Goal: Task Accomplishment & Management: Manage account settings

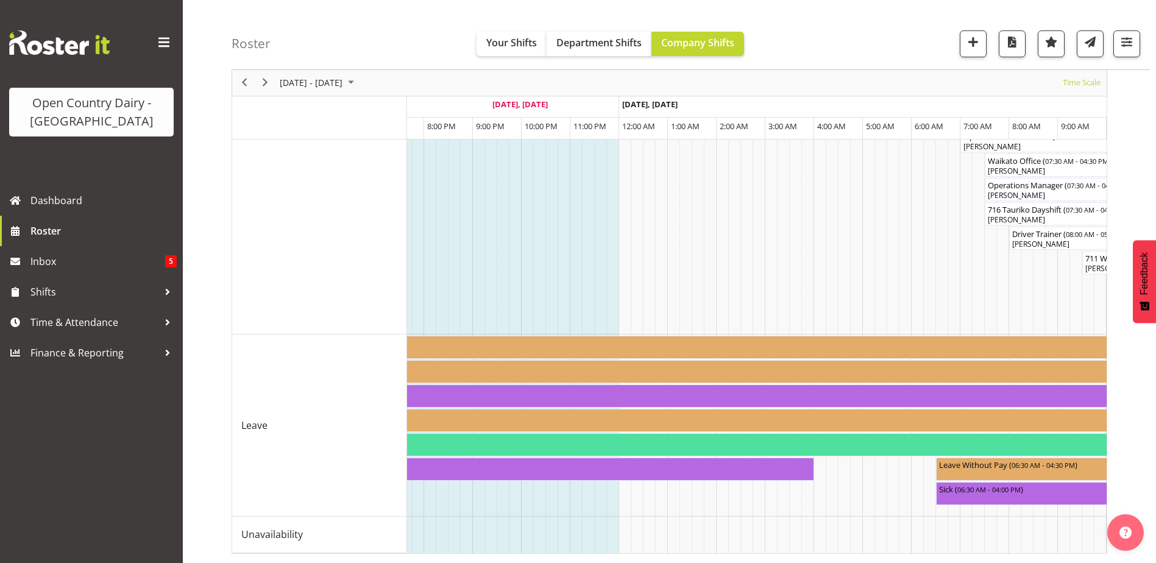
scroll to position [0, 4625]
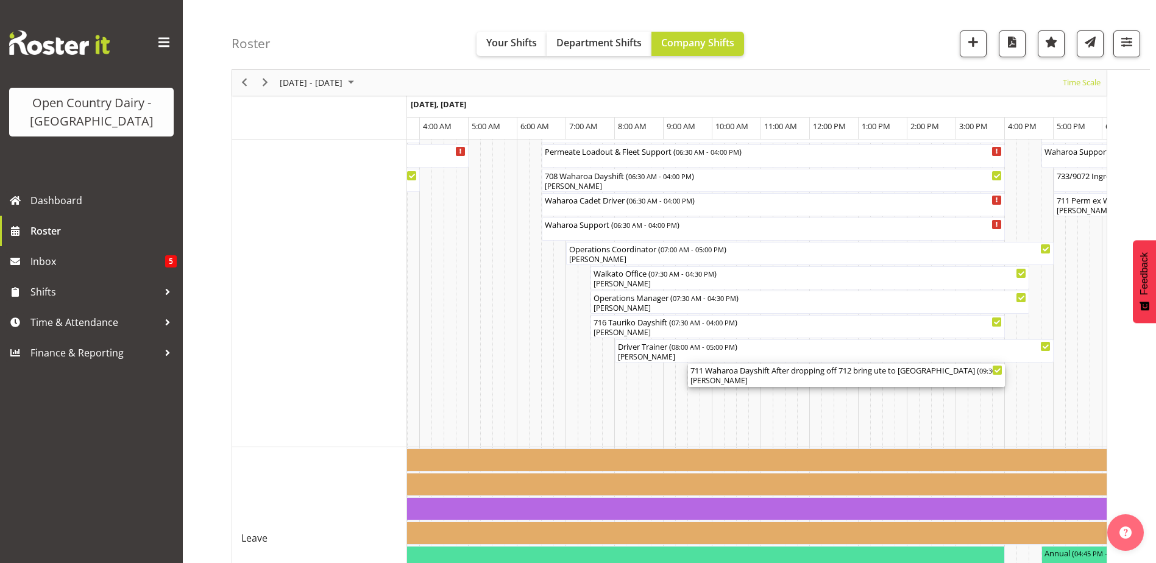
click at [781, 380] on div "[PERSON_NAME]" at bounding box center [846, 380] width 312 height 11
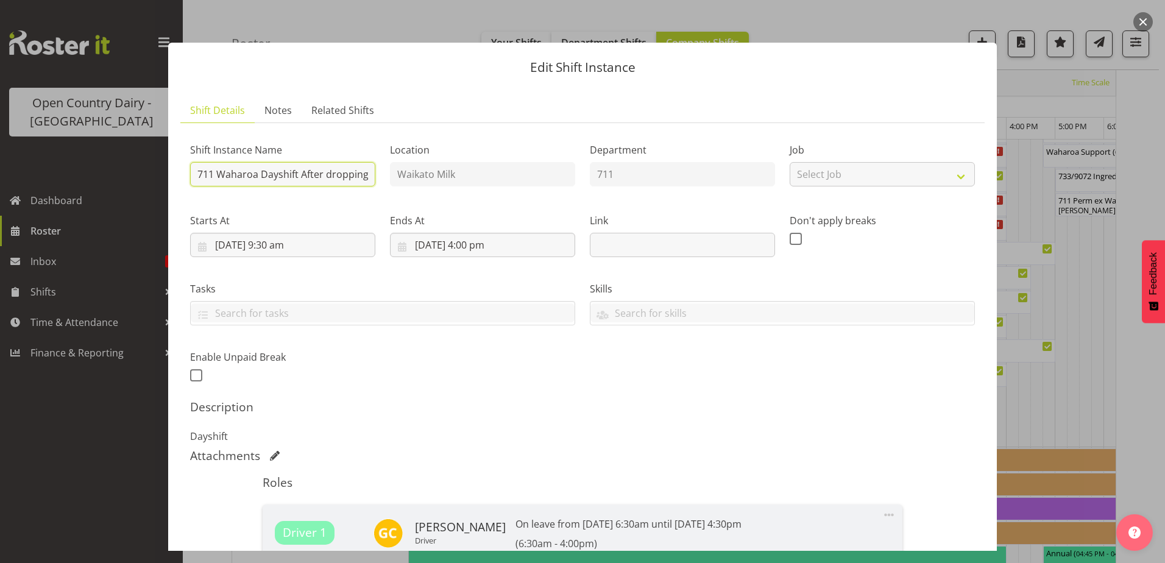
click at [303, 174] on input "711 Waharoa Dayshift After dropping off 712 bring ute to [GEOGRAPHIC_DATA]" at bounding box center [282, 174] width 185 height 24
click at [299, 174] on input "711 Waharoa Dayshift After dropping off 712 bring ute to [GEOGRAPHIC_DATA]" at bounding box center [282, 174] width 185 height 24
type input "711 Waharoa Dayshift"
click at [277, 244] on input "[DATE] 9:30 am" at bounding box center [282, 245] width 185 height 24
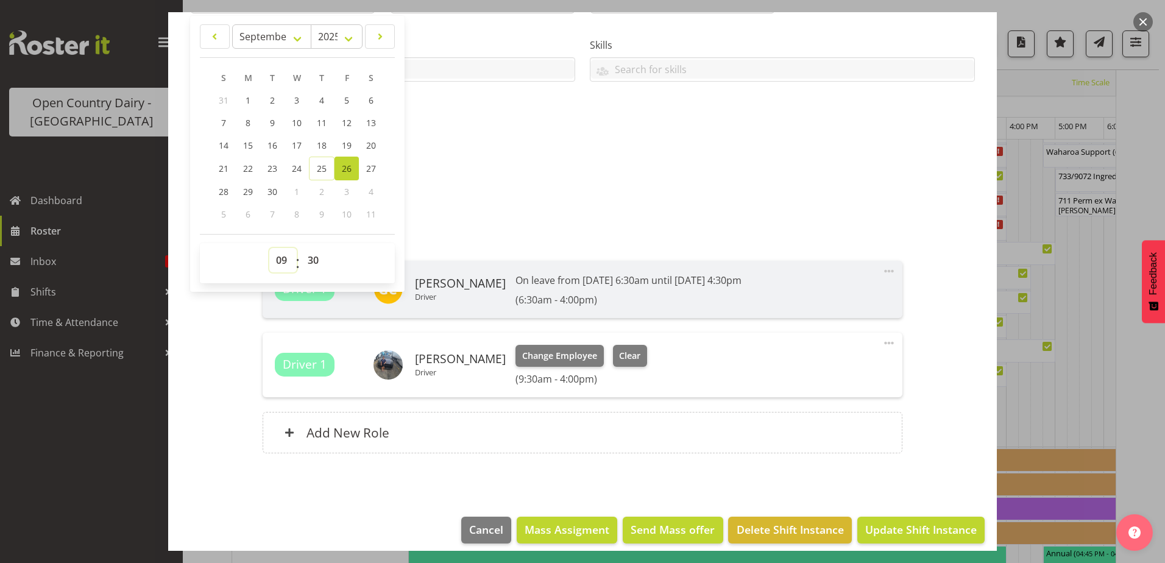
click at [278, 259] on select "00 01 02 03 04 05 06 07 08 09 10 11 12 13 14 15 16 17 18 19 20 21 22 23" at bounding box center [282, 260] width 27 height 24
select select "7"
click at [269, 248] on select "00 01 02 03 04 05 06 07 08 09 10 11 12 13 14 15 16 17 18 19 20 21 22 23" at bounding box center [282, 260] width 27 height 24
type input "[DATE] 7:30 am"
click at [308, 259] on select "00 01 02 03 04 05 06 07 08 09 10 11 12 13 14 15 16 17 18 19 20 21 22 23 24 25 2…" at bounding box center [314, 260] width 27 height 24
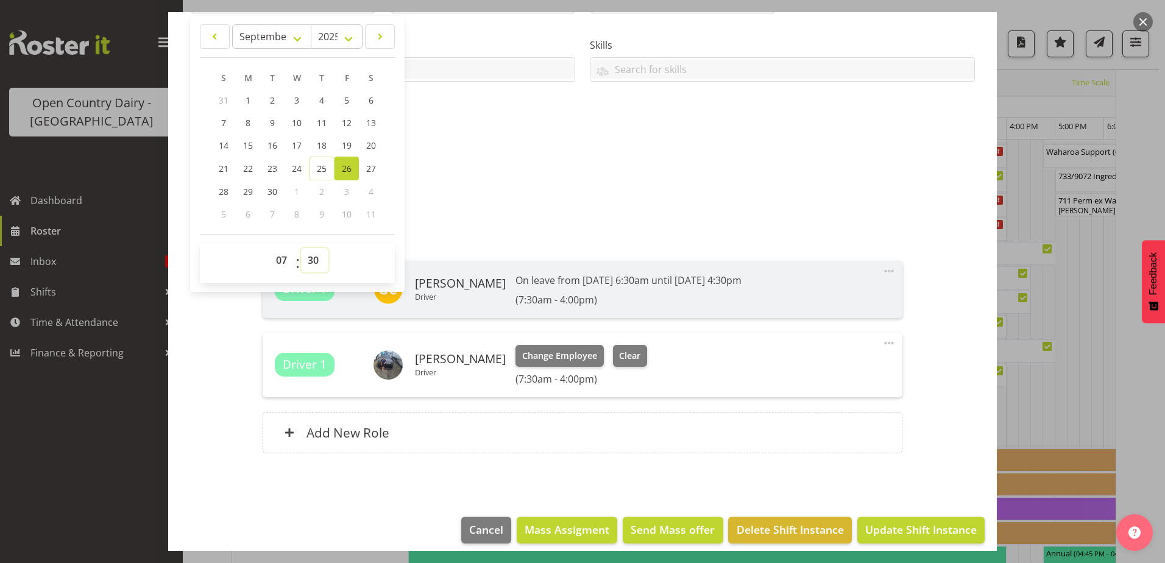
select select "0"
click at [301, 248] on select "00 01 02 03 04 05 06 07 08 09 10 11 12 13 14 15 16 17 18 19 20 21 22 23 24 25 2…" at bounding box center [314, 260] width 27 height 24
type input "[DATE] 7:00 am"
click at [910, 524] on span "Update Shift Instance" at bounding box center [921, 530] width 112 height 16
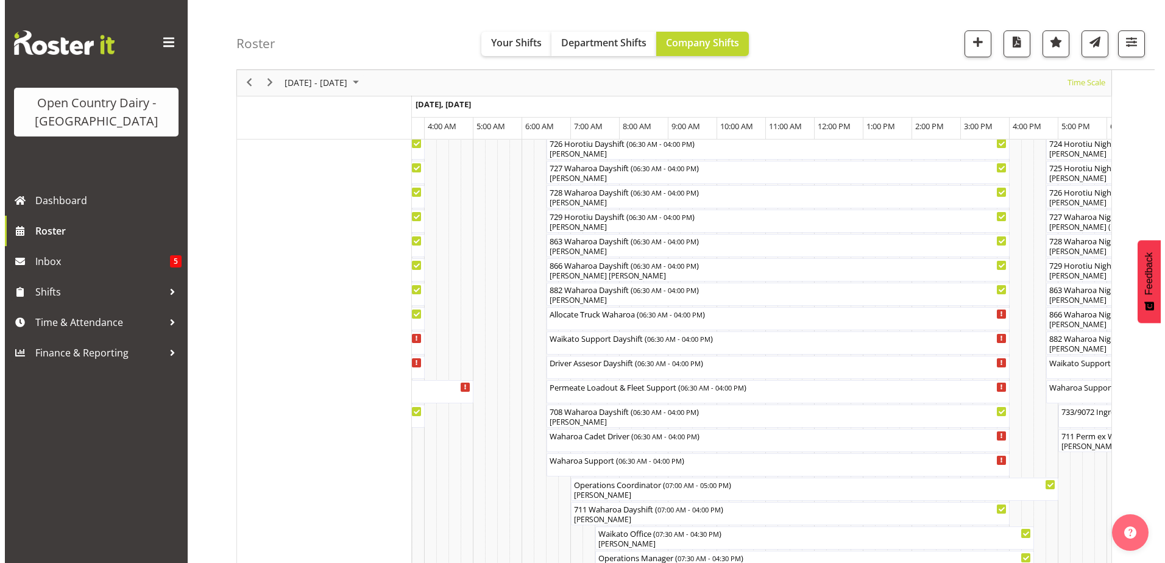
scroll to position [951, 0]
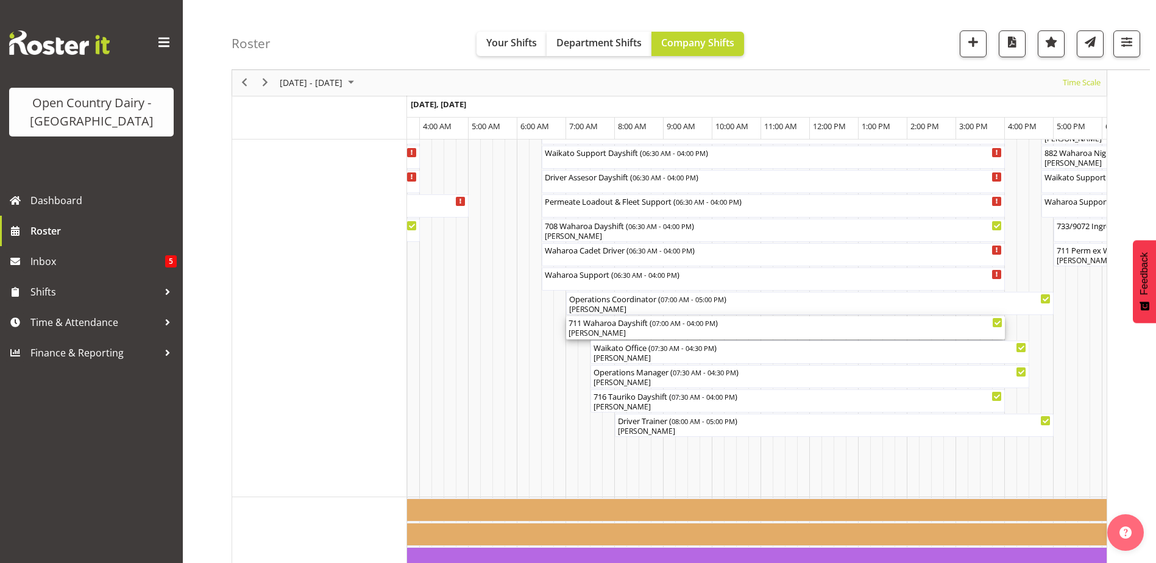
click at [612, 328] on div "711 Waharoa Dayshift ( 07:00 AM - 04:00 PM ) [PERSON_NAME]" at bounding box center [786, 327] width 434 height 23
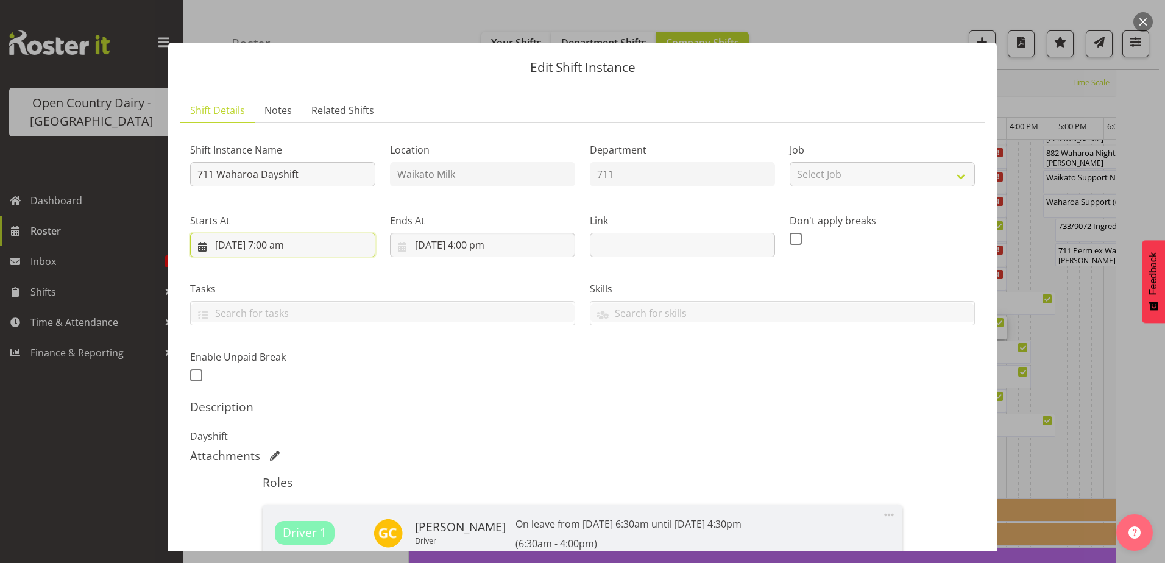
click at [280, 243] on input "[DATE] 7:00 am" at bounding box center [282, 245] width 185 height 24
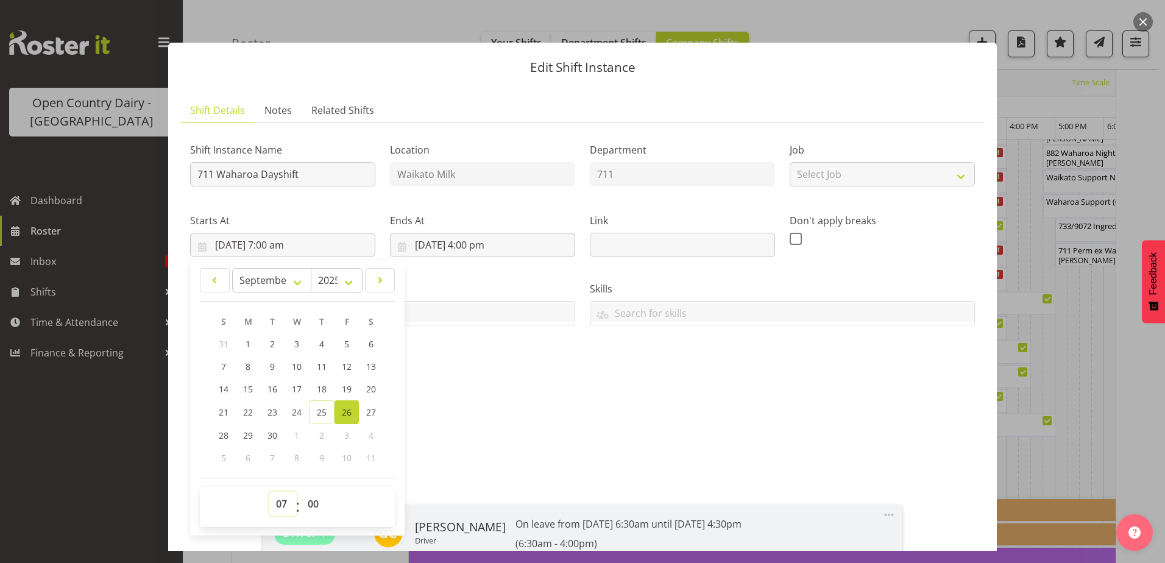
click at [274, 503] on select "00 01 02 03 04 05 06 07 08 09 10 11 12 13 14 15 16 17 18 19 20 21 22 23" at bounding box center [282, 504] width 27 height 24
select select "6"
click at [269, 492] on select "00 01 02 03 04 05 06 07 08 09 10 11 12 13 14 15 16 17 18 19 20 21 22 23" at bounding box center [282, 504] width 27 height 24
type input "[DATE] 6:00 am"
click at [314, 503] on select "00 01 02 03 04 05 06 07 08 09 10 11 12 13 14 15 16 17 18 19 20 21 22 23 24 25 2…" at bounding box center [314, 504] width 27 height 24
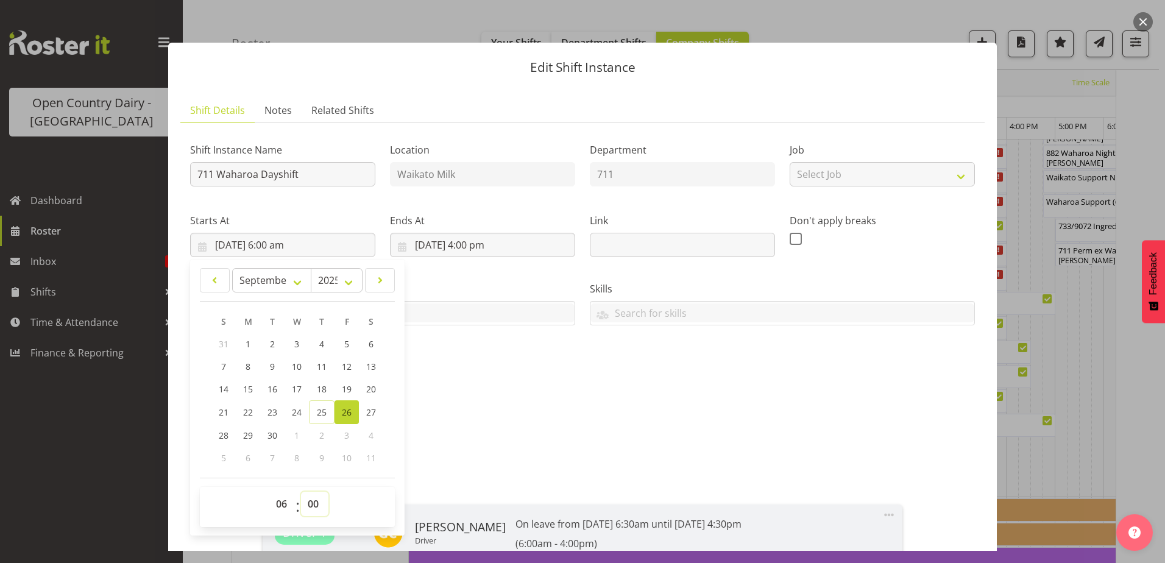
select select "30"
click at [301, 492] on select "00 01 02 03 04 05 06 07 08 09 10 11 12 13 14 15 16 17 18 19 20 21 22 23 24 25 2…" at bounding box center [314, 504] width 27 height 24
type input "[DATE] 6:30 am"
click at [569, 413] on h5 "Description" at bounding box center [582, 407] width 785 height 15
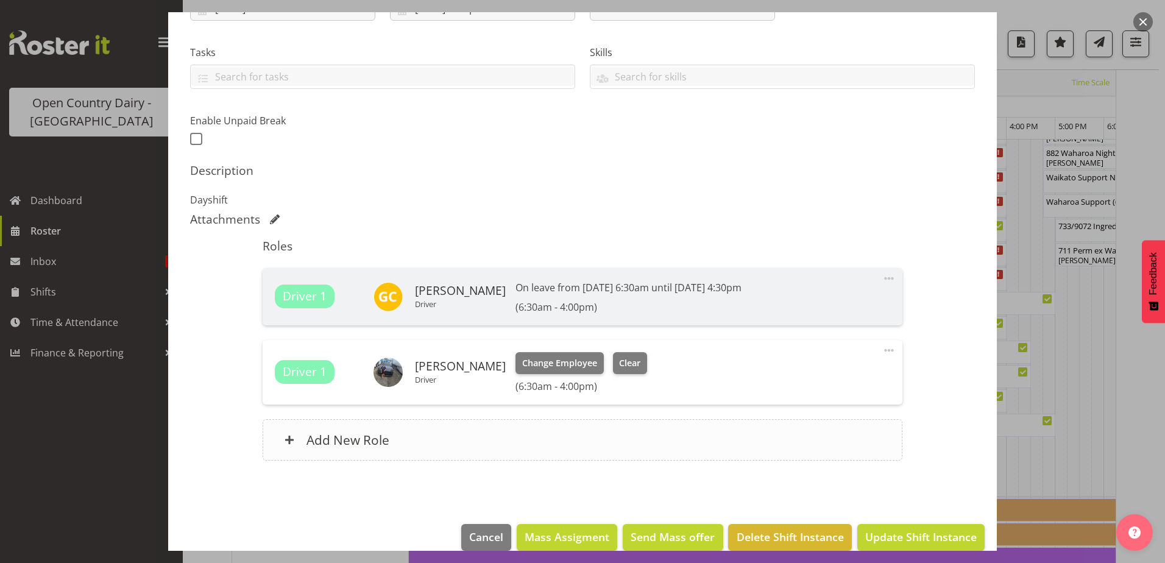
scroll to position [255, 0]
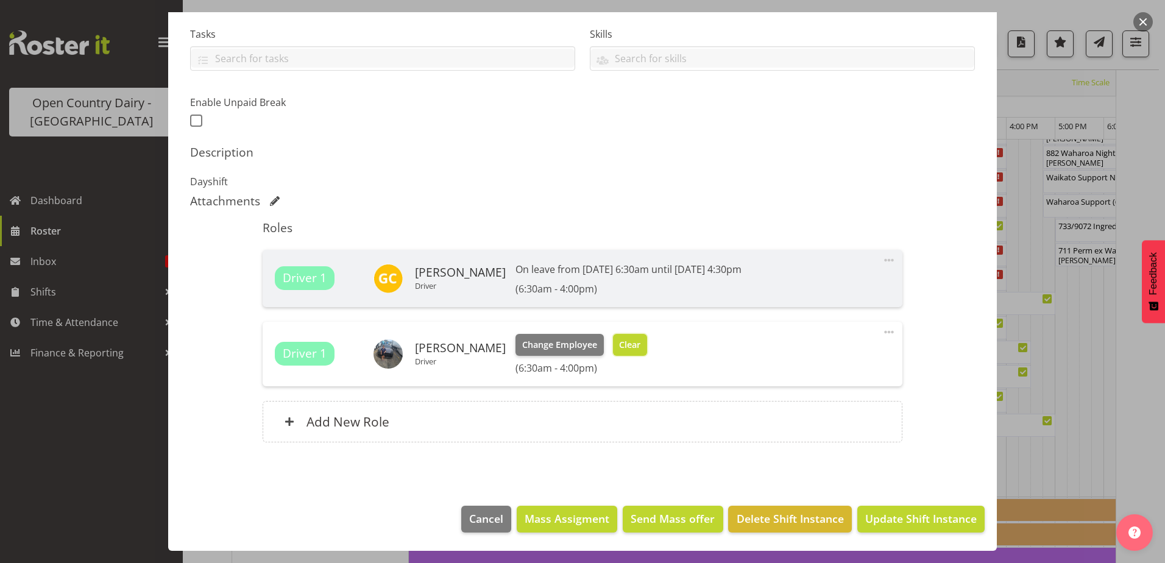
click at [620, 346] on span "Clear" at bounding box center [629, 344] width 21 height 13
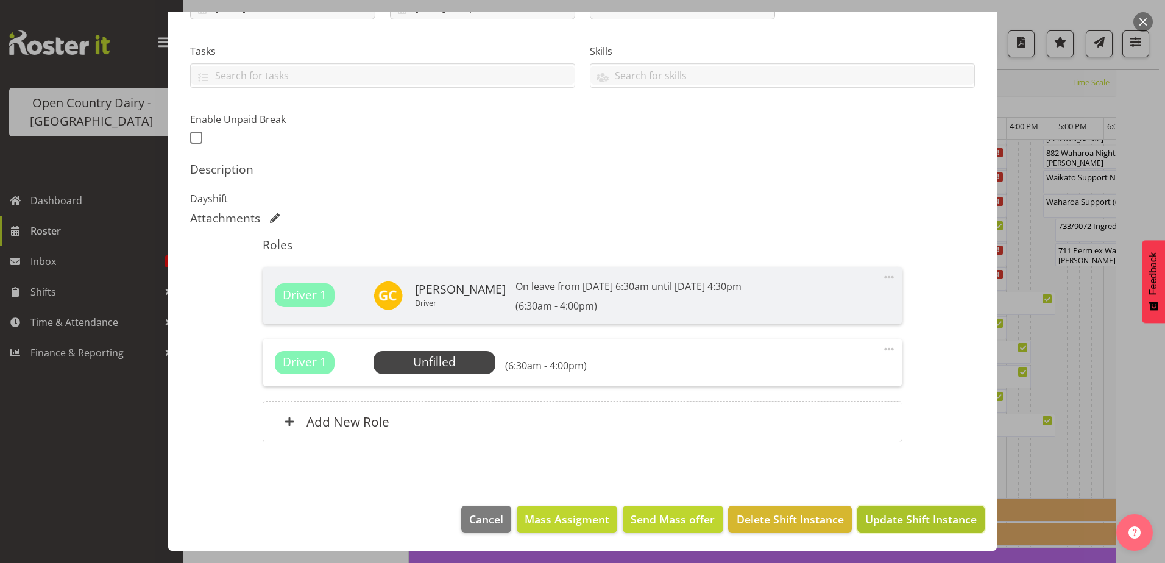
click at [885, 514] on span "Update Shift Instance" at bounding box center [921, 519] width 112 height 16
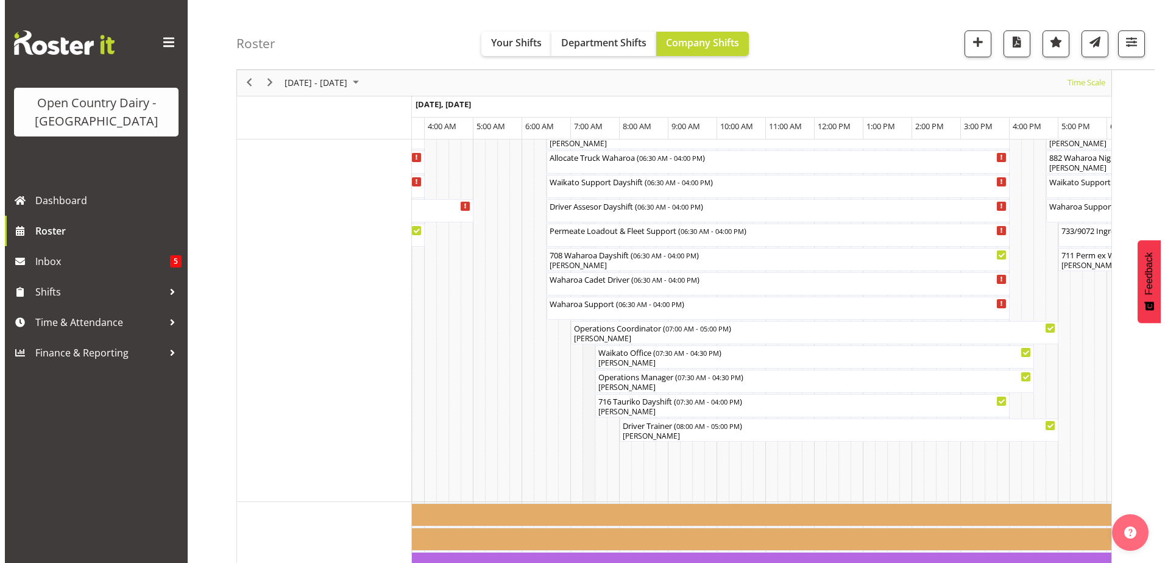
scroll to position [951, 0]
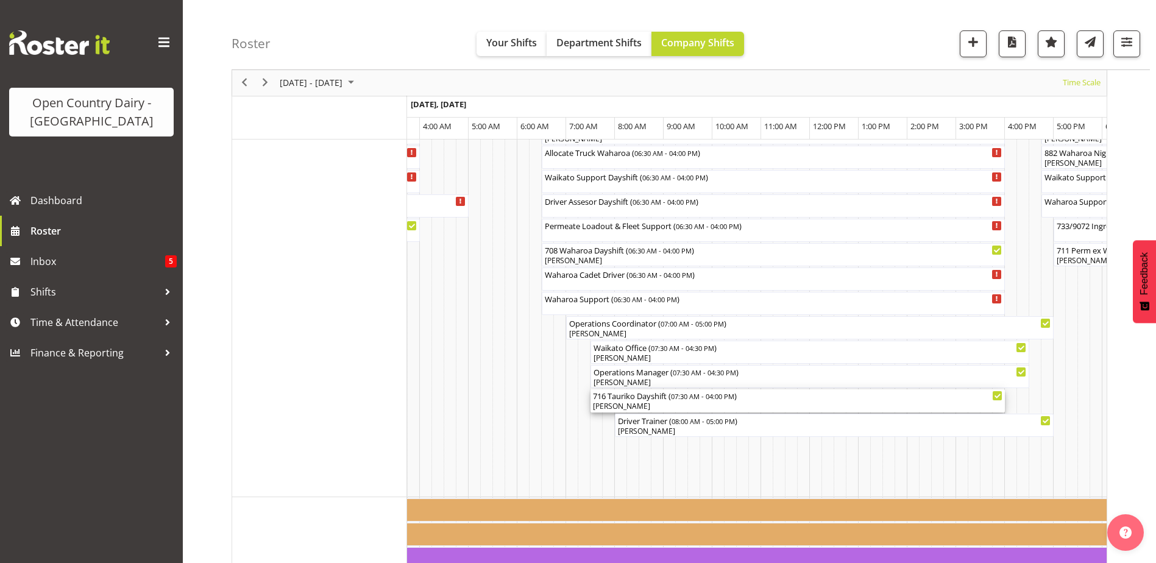
click at [625, 403] on div "[PERSON_NAME]" at bounding box center [798, 406] width 410 height 11
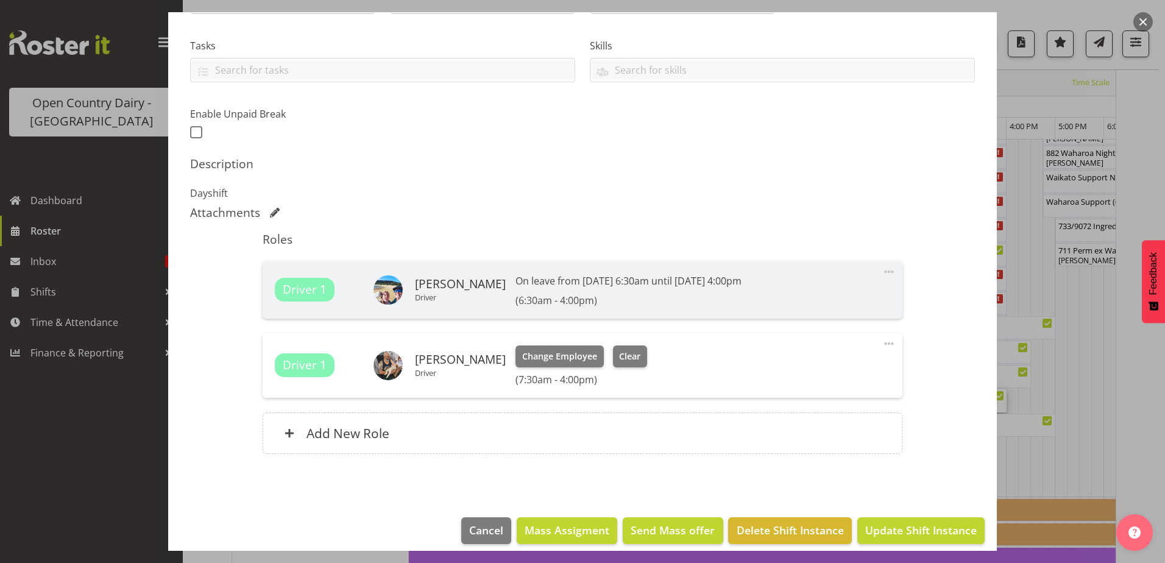
scroll to position [244, 0]
click at [547, 356] on span "Change Employee" at bounding box center [559, 355] width 75 height 13
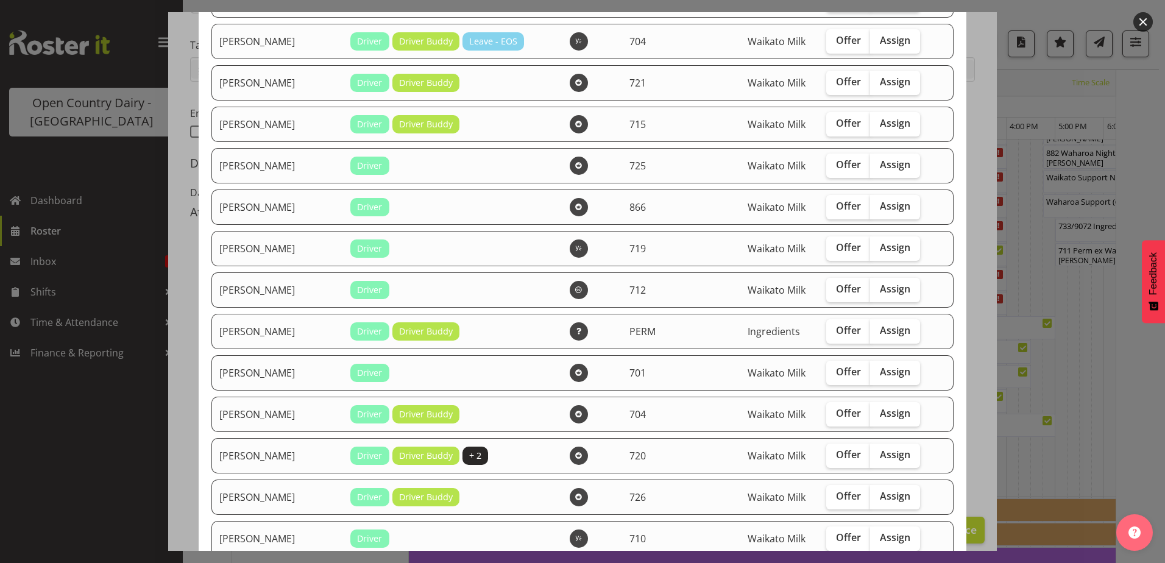
scroll to position [853, 0]
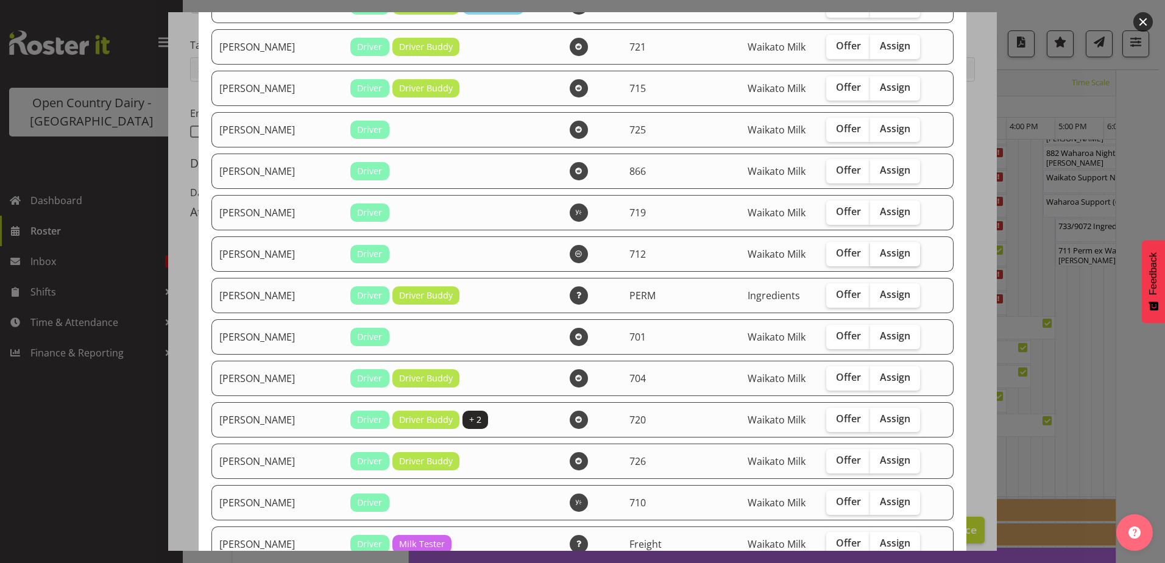
click at [880, 249] on span "Assign" at bounding box center [895, 253] width 30 height 12
click at [878, 249] on input "Assign" at bounding box center [874, 253] width 8 height 8
checkbox input "true"
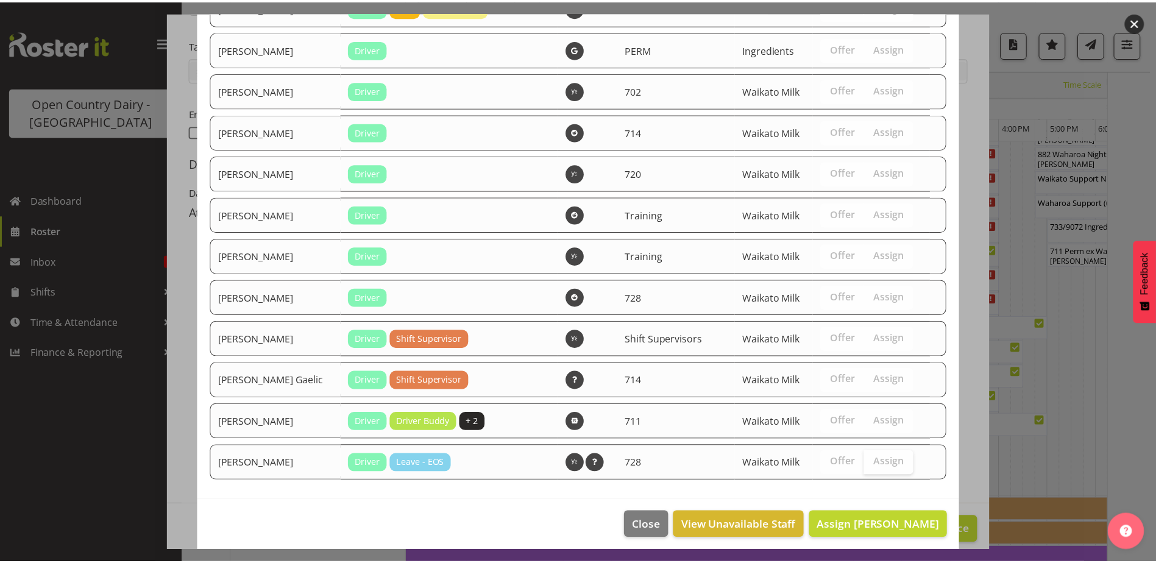
scroll to position [1852, 0]
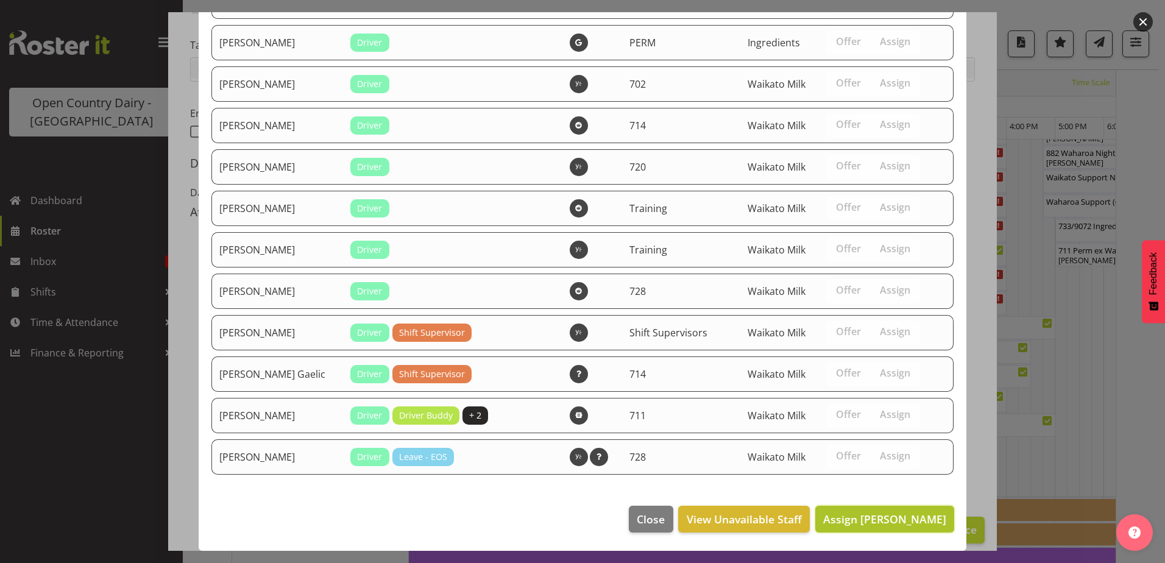
click at [874, 517] on span "Assign [PERSON_NAME]" at bounding box center [884, 519] width 123 height 15
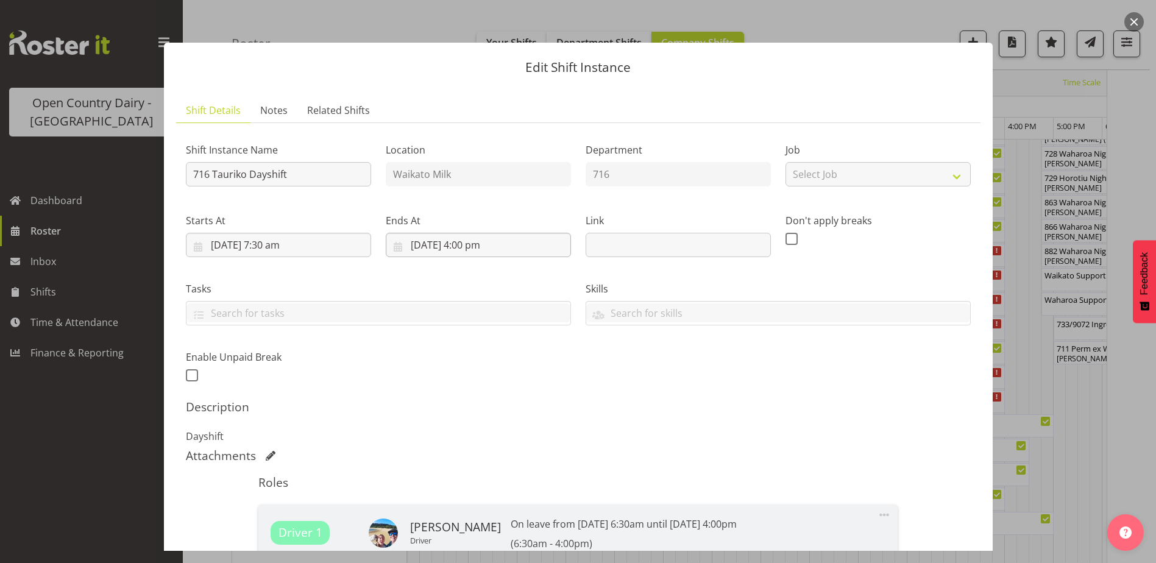
scroll to position [768, 0]
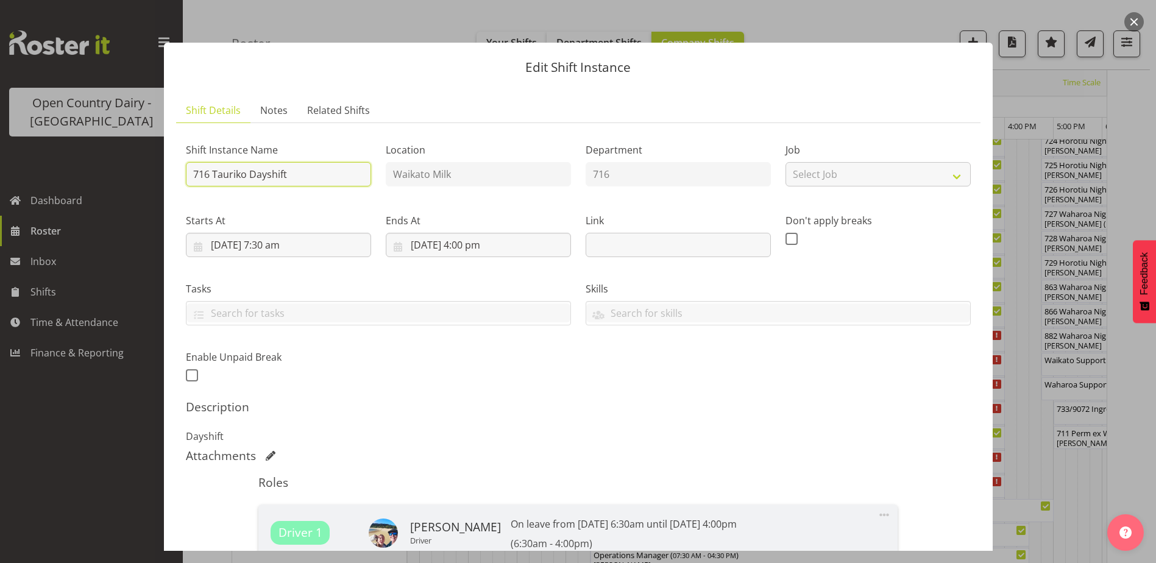
click at [306, 171] on input "716 Tauriko Dayshift" at bounding box center [278, 174] width 185 height 24
click at [363, 170] on input "716 Tauriko Dayshift Drop 712 to Performance" at bounding box center [278, 174] width 185 height 24
click at [359, 175] on input "716 Tauriko Dayshift Drop 712 to Performance" at bounding box center [278, 174] width 185 height 24
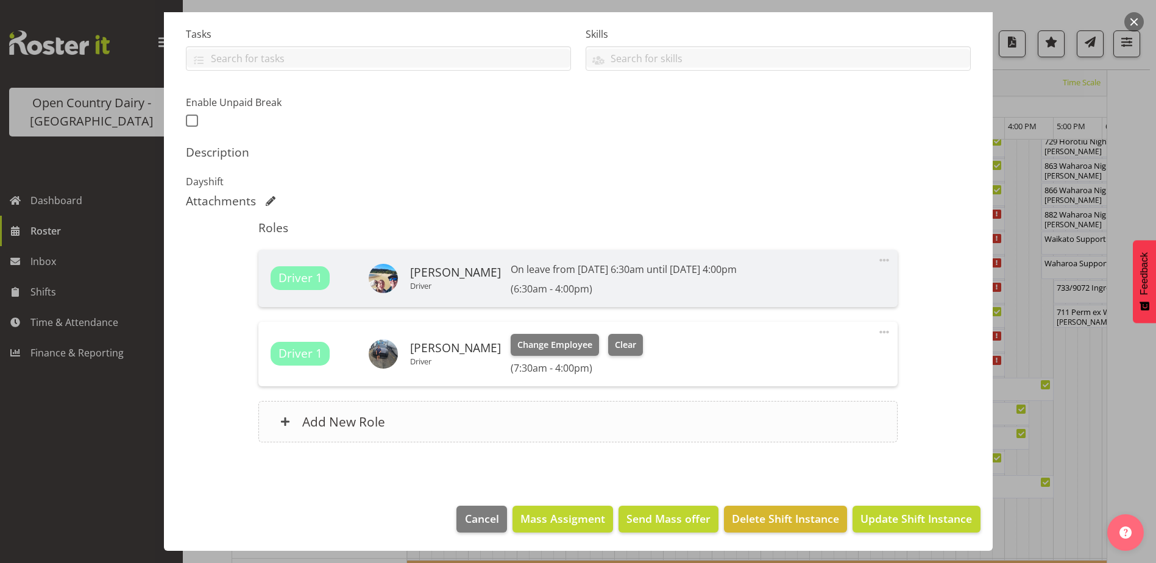
scroll to position [890, 0]
type input "716 Tauriko Dayshift Drop 712 to Performance Diesel then drive 716formance"
click at [901, 517] on span "Update Shift Instance" at bounding box center [916, 519] width 112 height 16
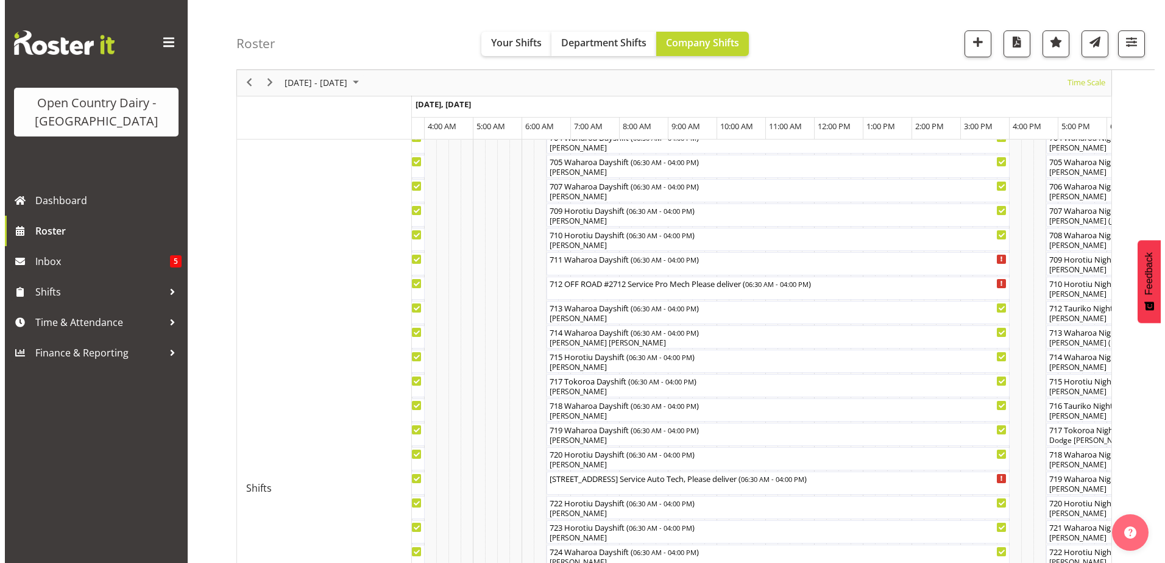
scroll to position [341, 0]
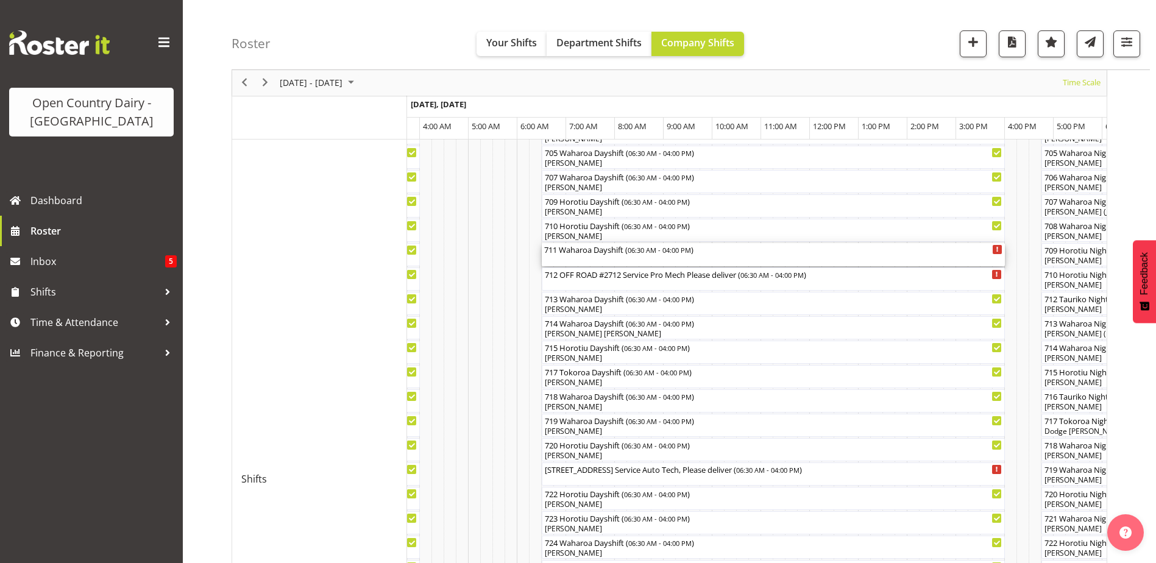
click at [614, 256] on div "711 Waharoa Dayshift ( 06:30 AM - 04:00 PM )" at bounding box center [773, 254] width 458 height 23
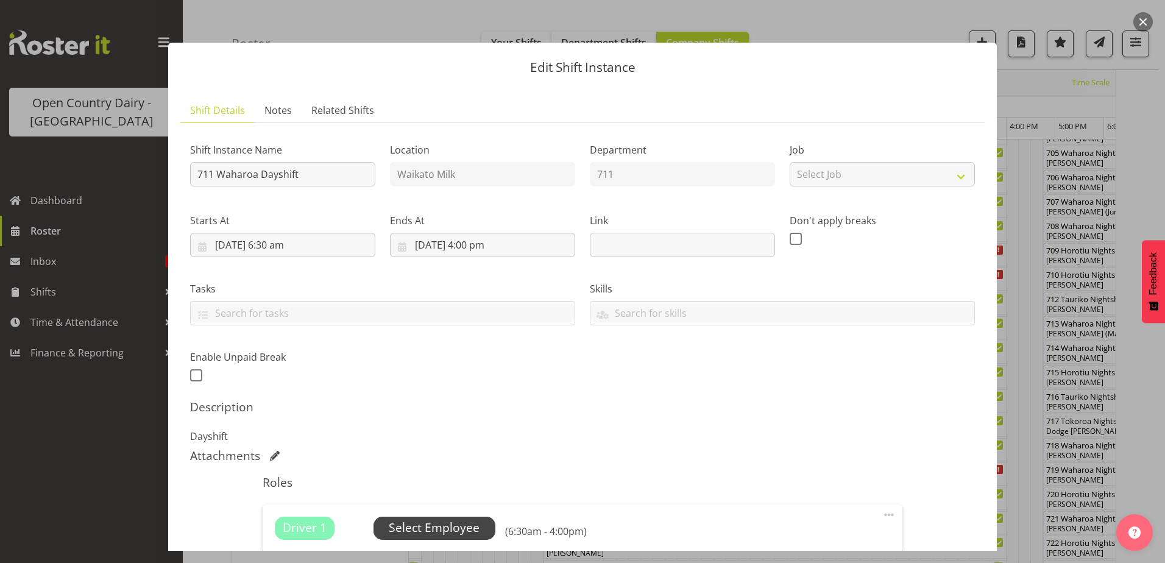
click at [417, 529] on span "Select Employee" at bounding box center [434, 528] width 91 height 18
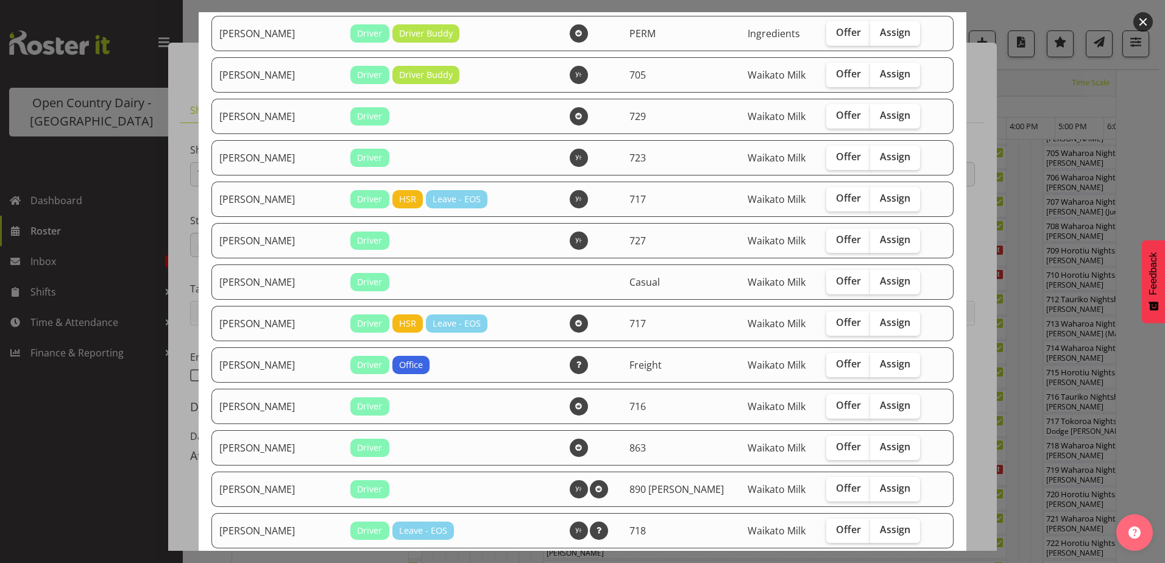
scroll to position [366, 0]
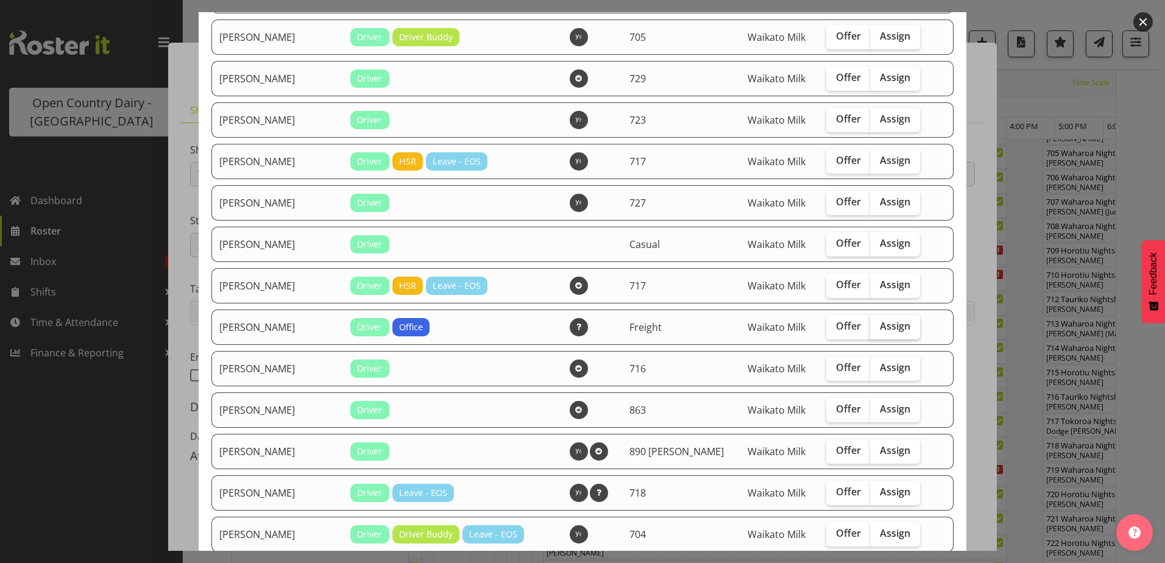
click at [880, 320] on span "Assign" at bounding box center [895, 326] width 30 height 12
click at [873, 322] on input "Assign" at bounding box center [874, 326] width 8 height 8
checkbox input "true"
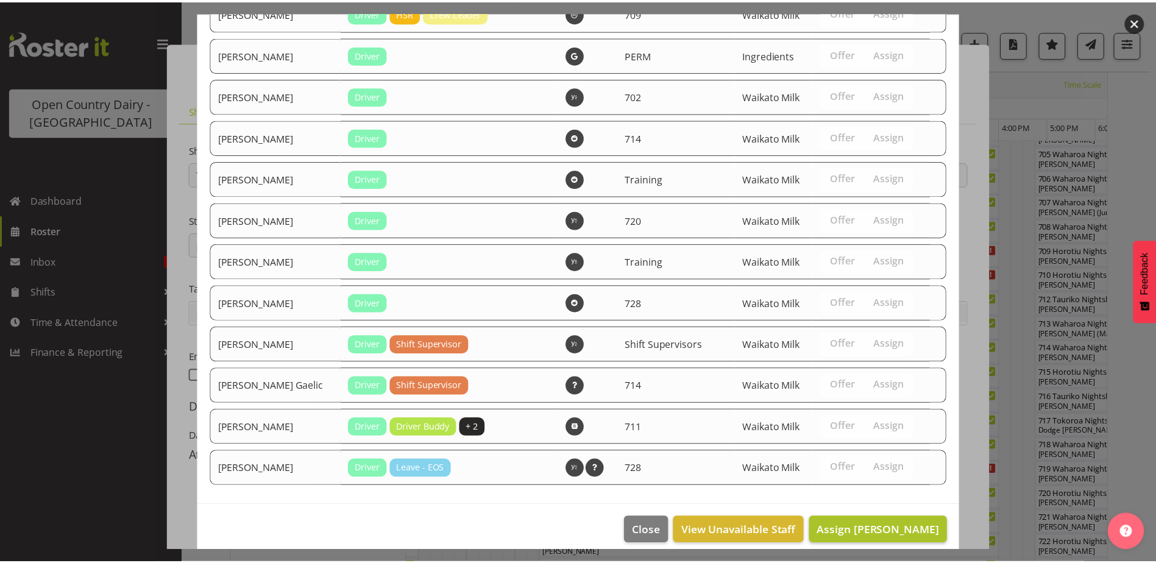
scroll to position [1852, 0]
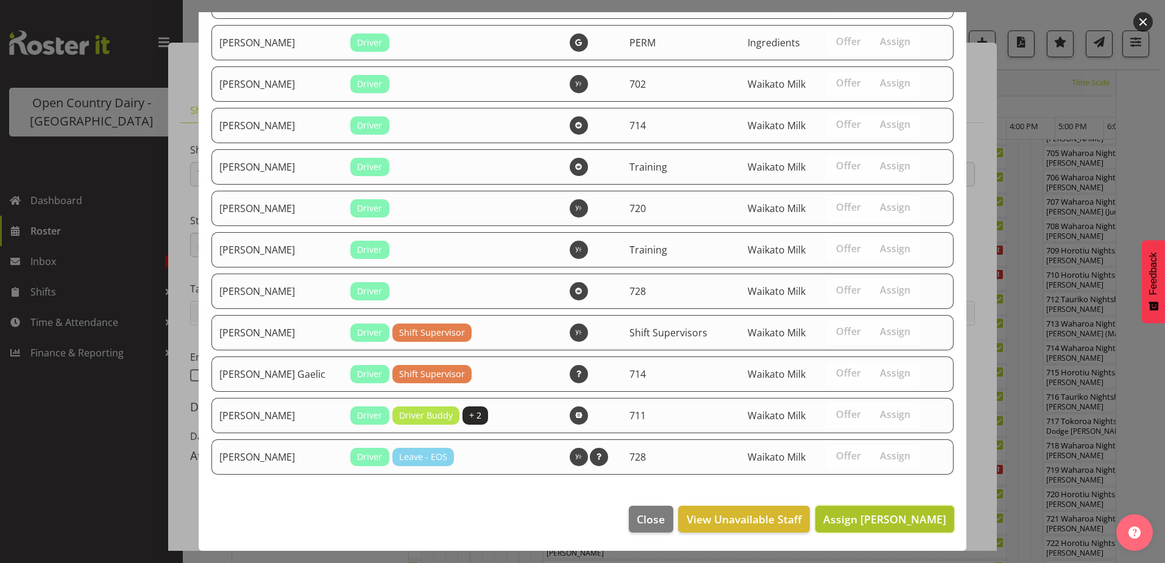
click at [878, 519] on span "Assign [PERSON_NAME]" at bounding box center [884, 519] width 123 height 15
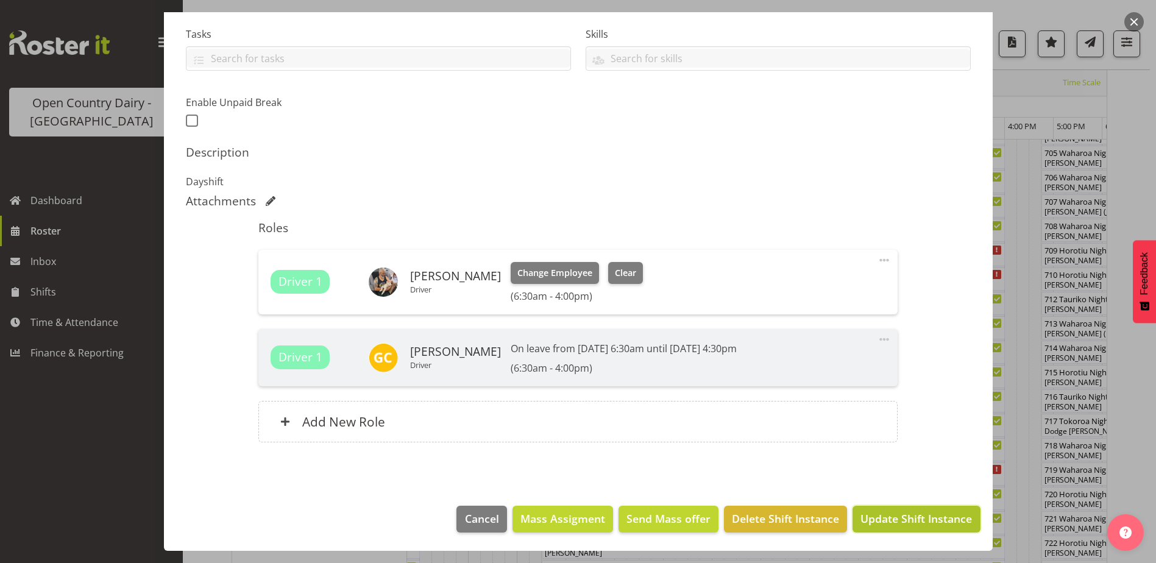
click at [920, 512] on span "Update Shift Instance" at bounding box center [916, 519] width 112 height 16
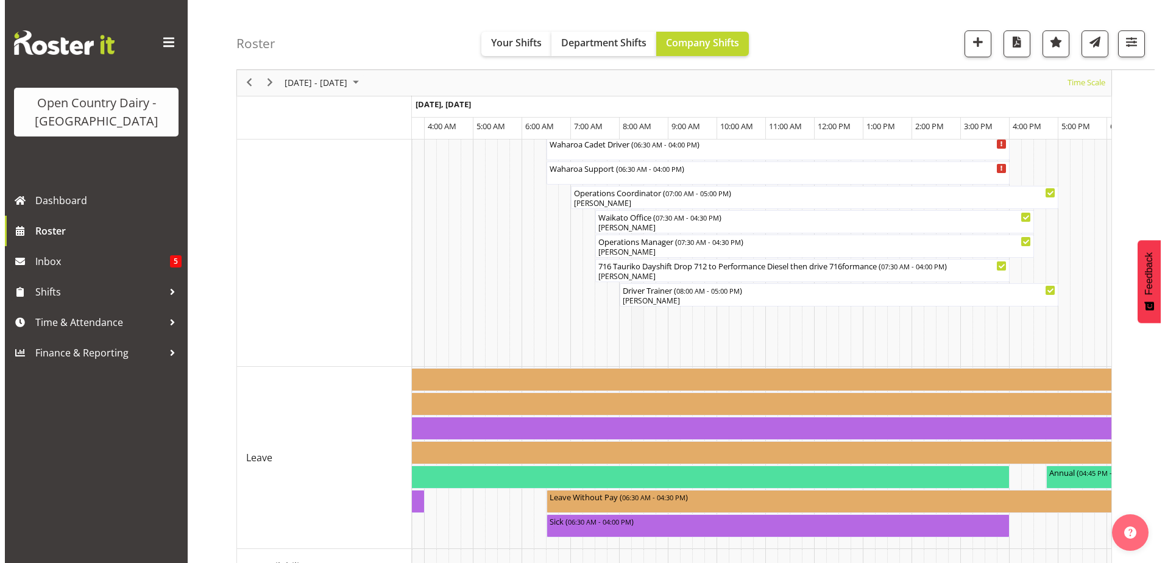
scroll to position [1062, 0]
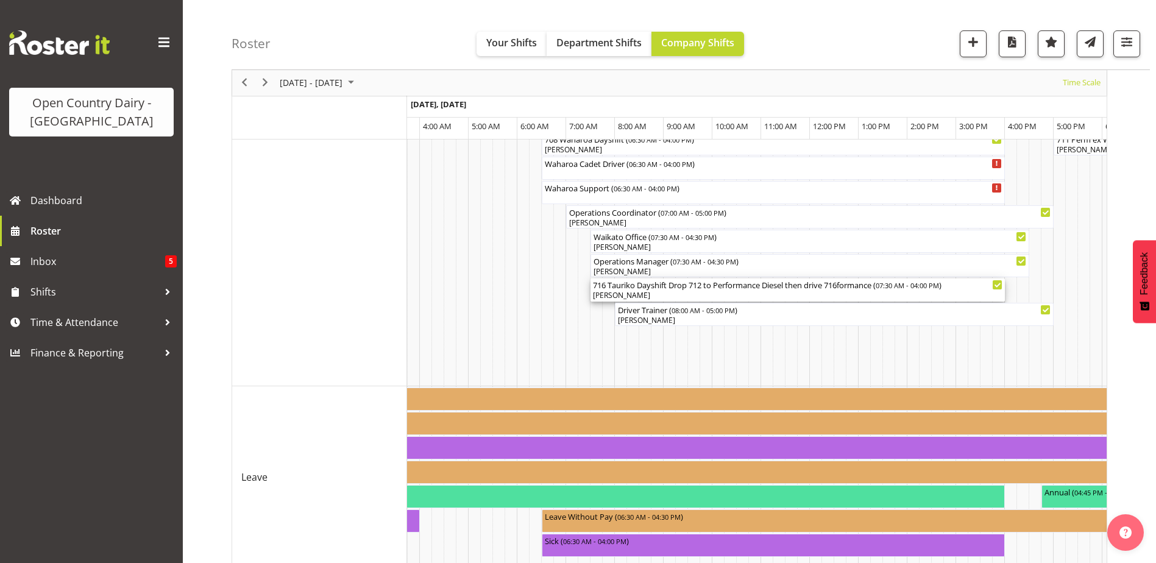
click at [818, 288] on div "716 Tauriko Dayshift Drop 712 to Performance Diesel then drive 716formance ( 07…" at bounding box center [798, 284] width 410 height 12
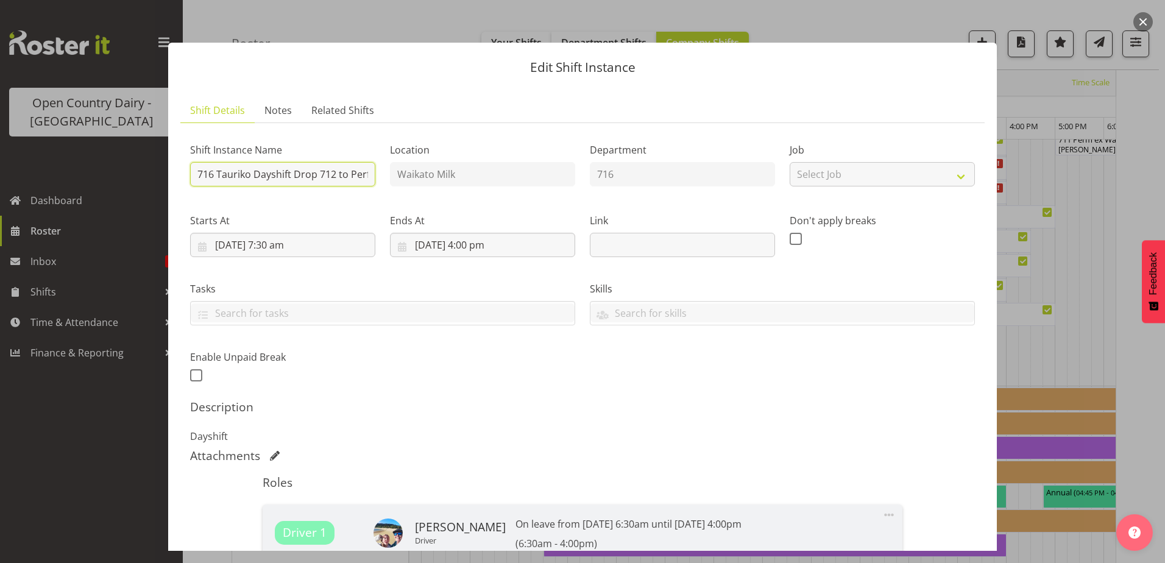
click at [361, 174] on input "716 Tauriko Dayshift Drop 712 to Performance Diesel then drive 716formance" at bounding box center [282, 174] width 185 height 24
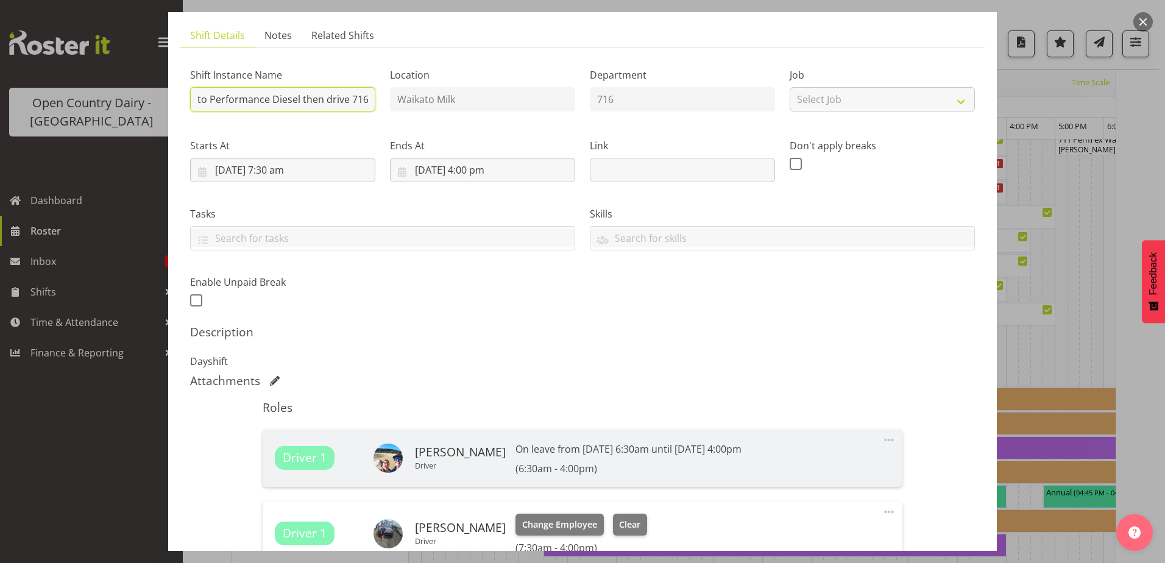
scroll to position [255, 0]
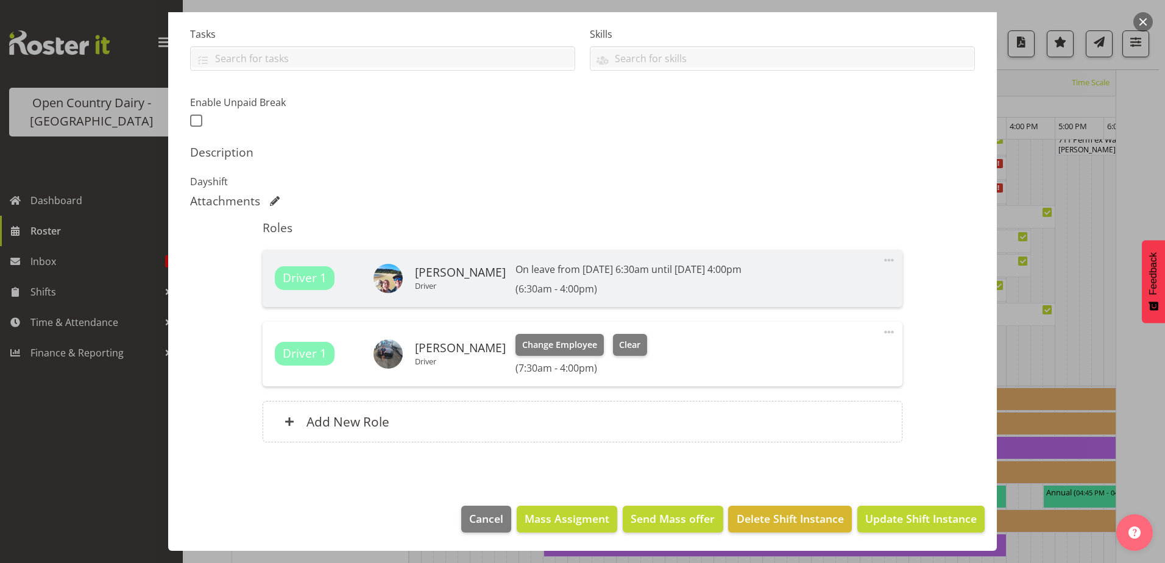
type input "716 Tauriko Dayshift Drop 712 to Performance Diesel then drive 716"
click at [884, 515] on span "Update Shift Instance" at bounding box center [921, 519] width 112 height 16
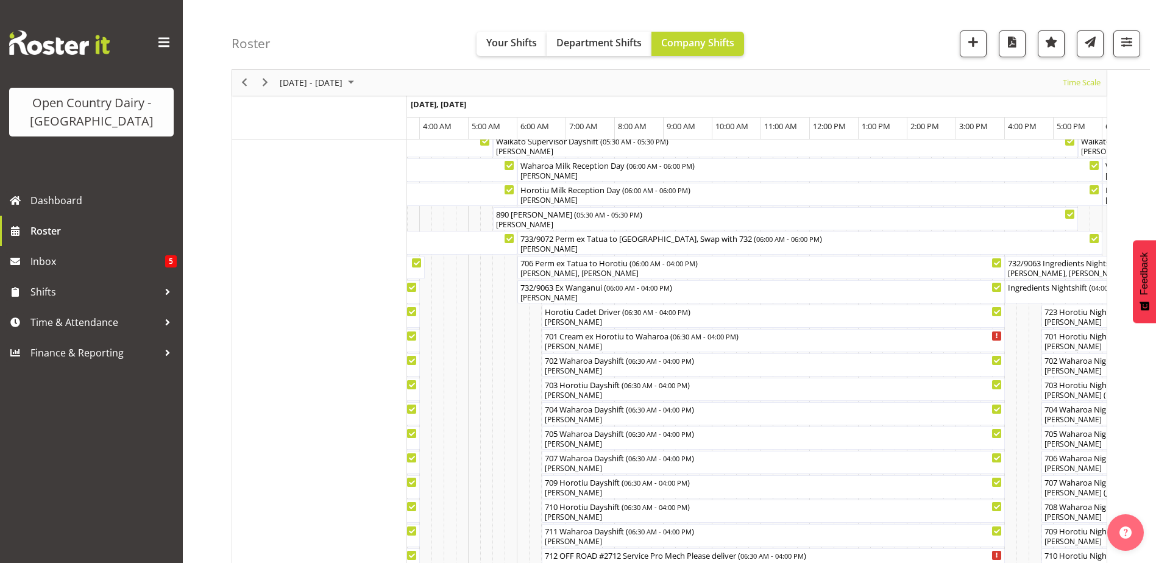
scroll to position [0, 0]
